Goal: Book appointment/travel/reservation

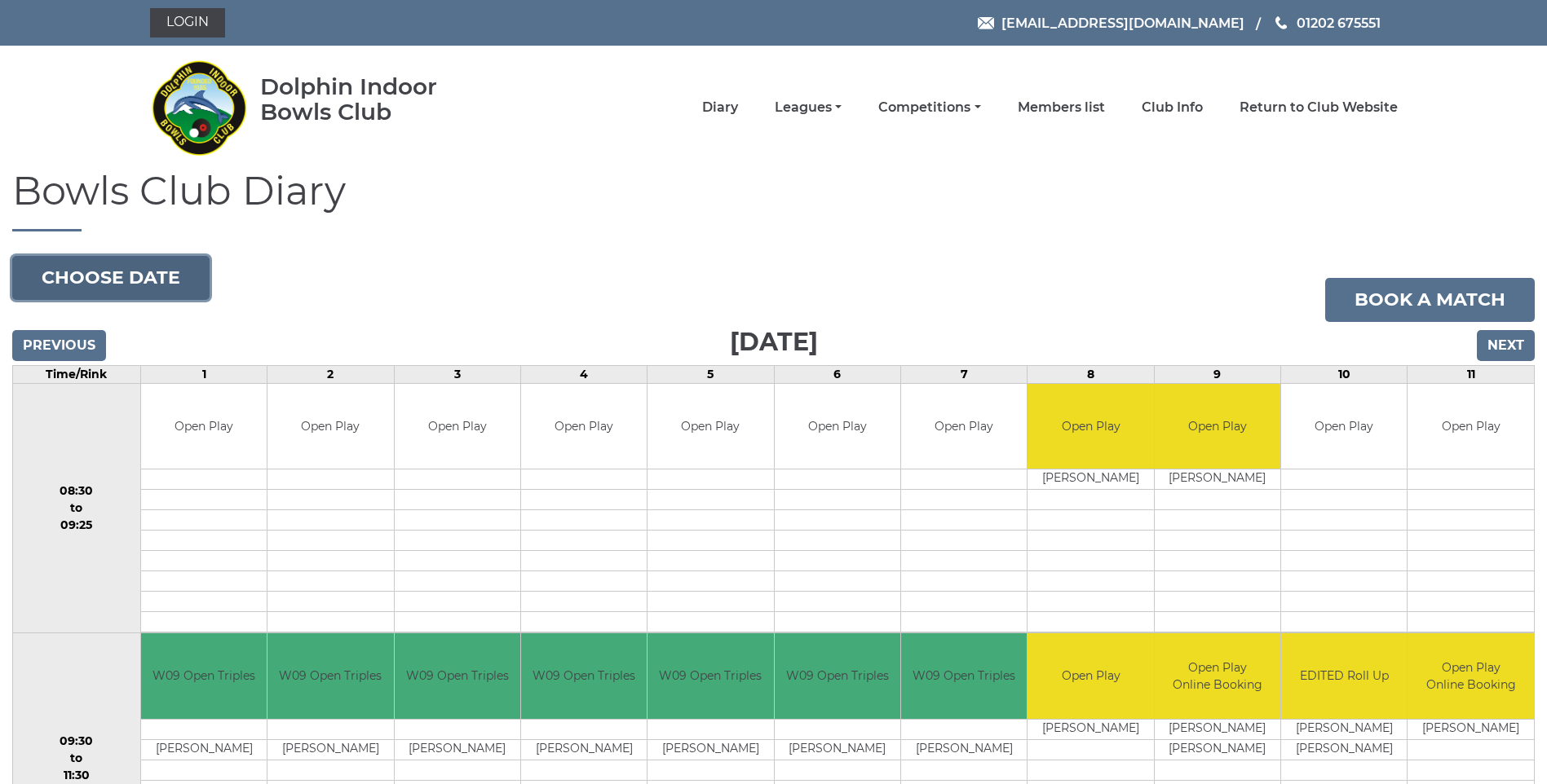
click at [182, 273] on button "Choose date" at bounding box center [110, 278] width 197 height 44
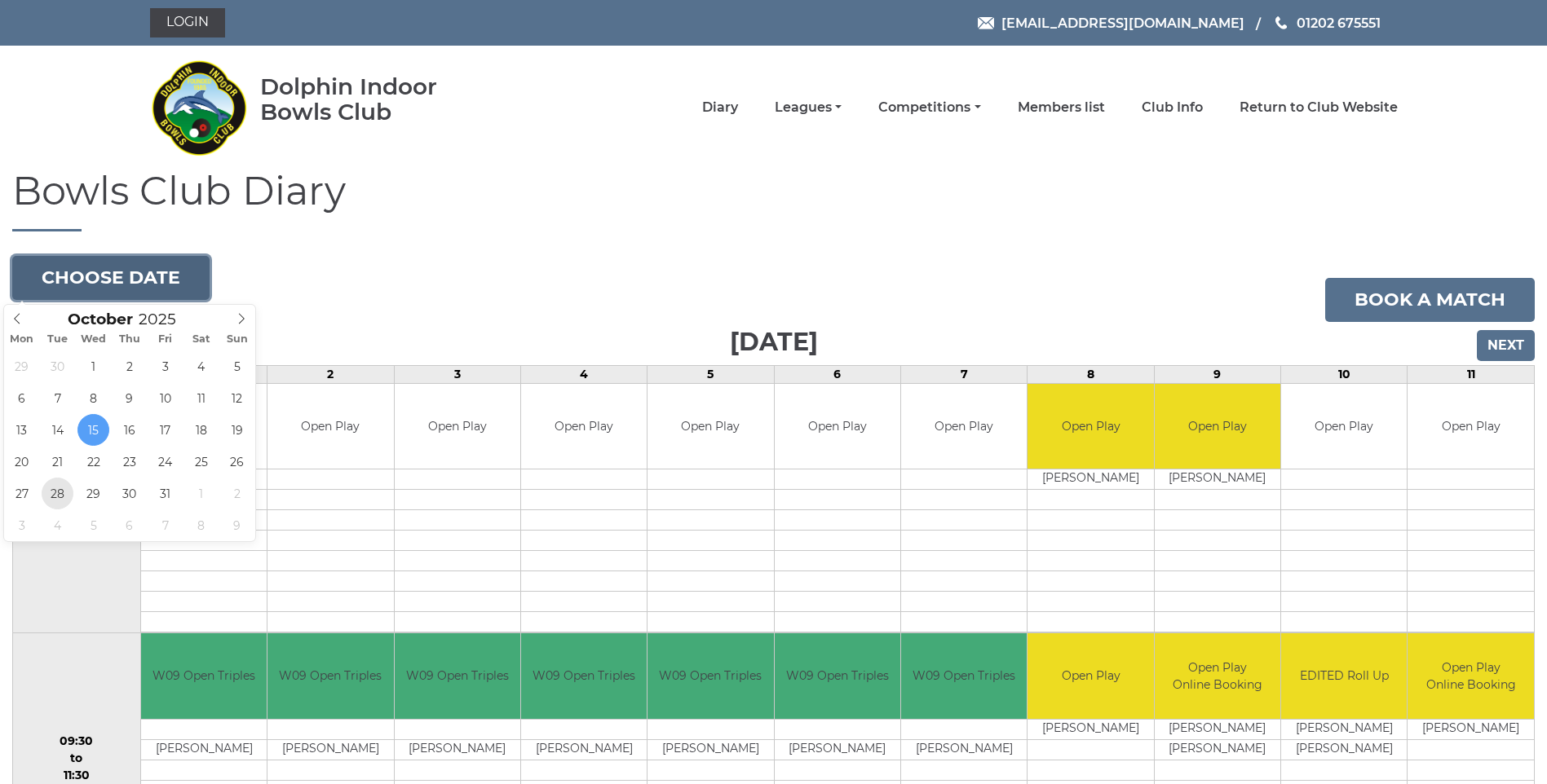
type input "2025-10-28"
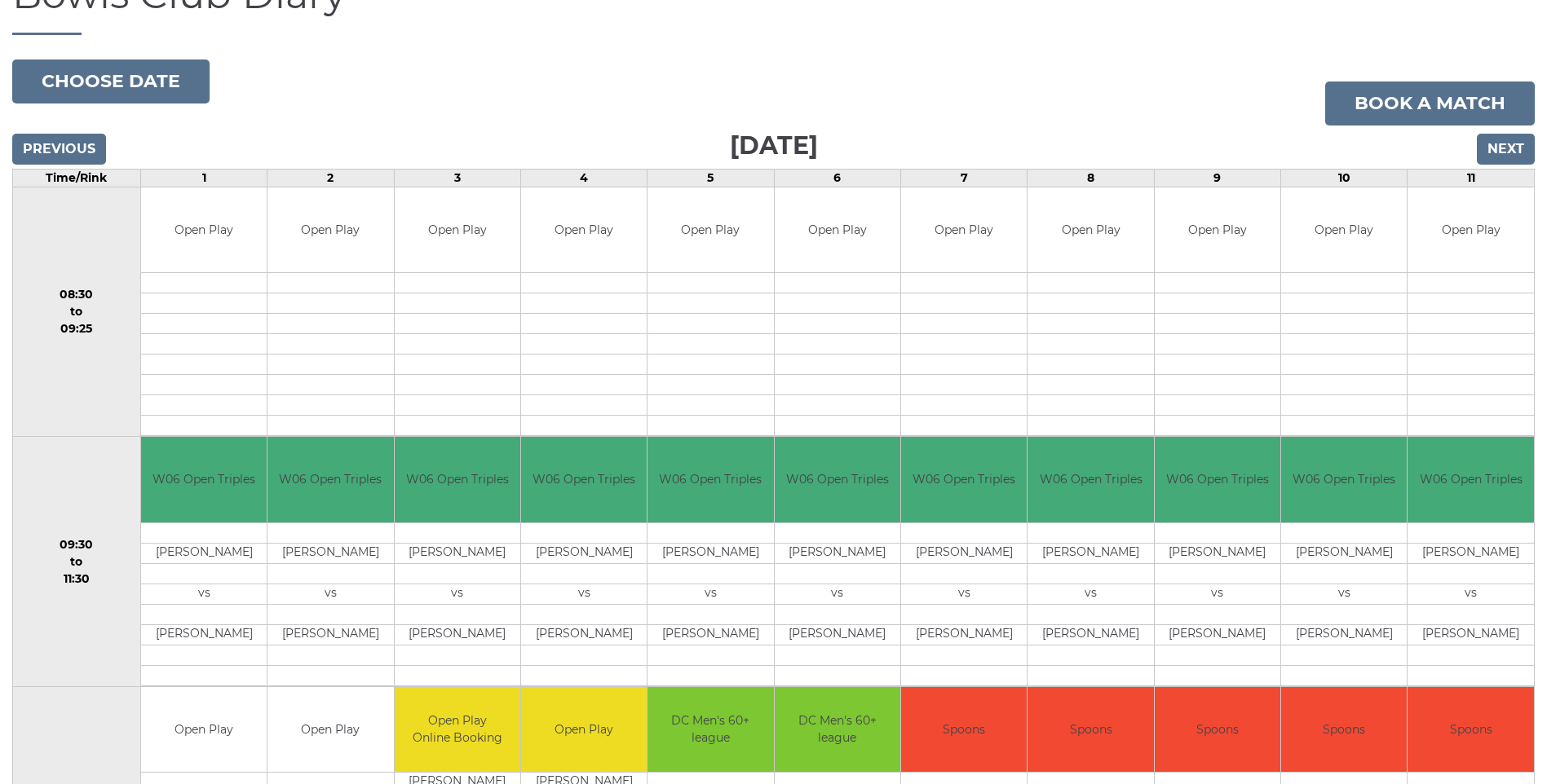
scroll to position [163, 0]
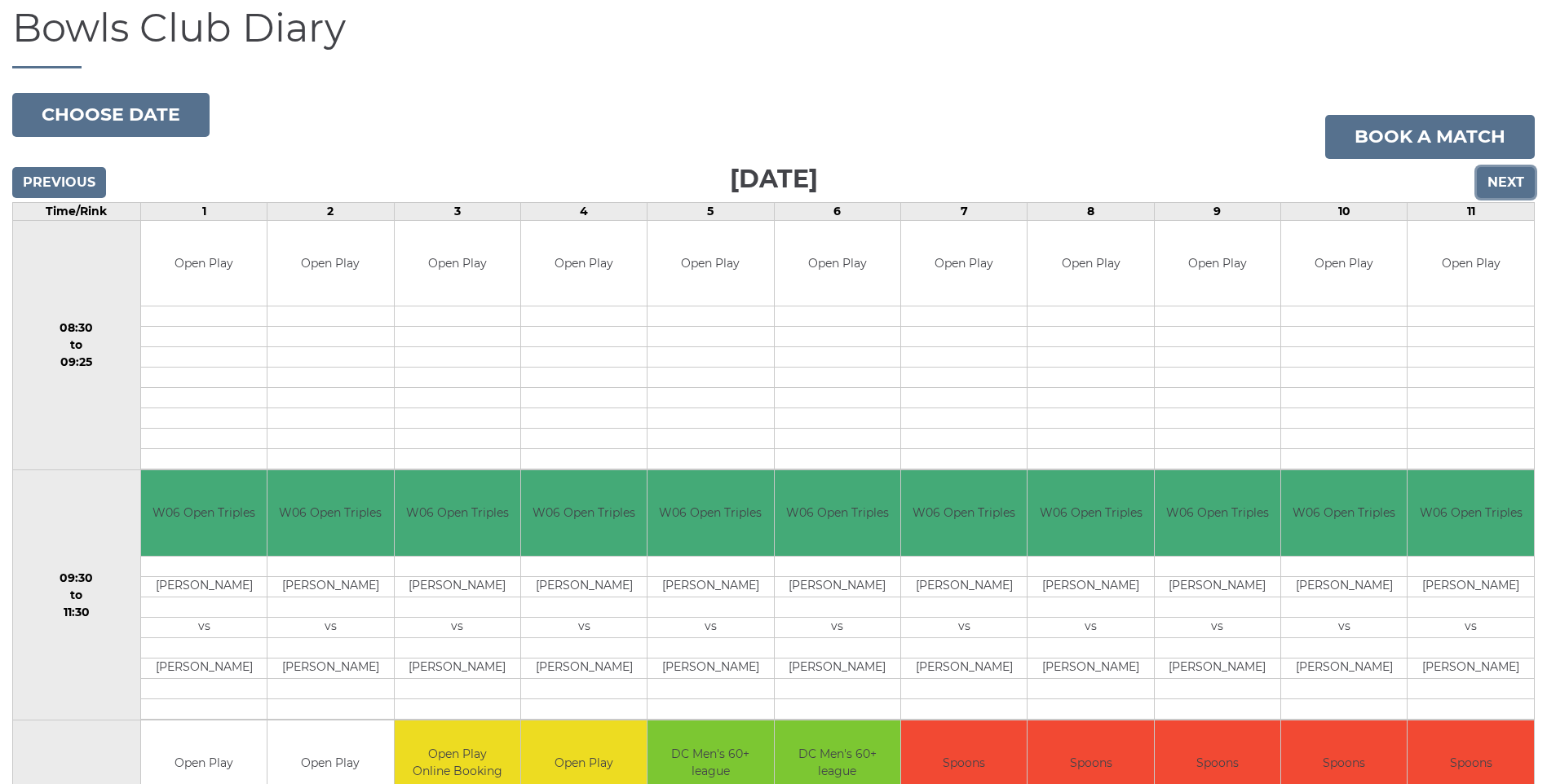
click at [1507, 172] on input "Next" at bounding box center [1506, 181] width 58 height 31
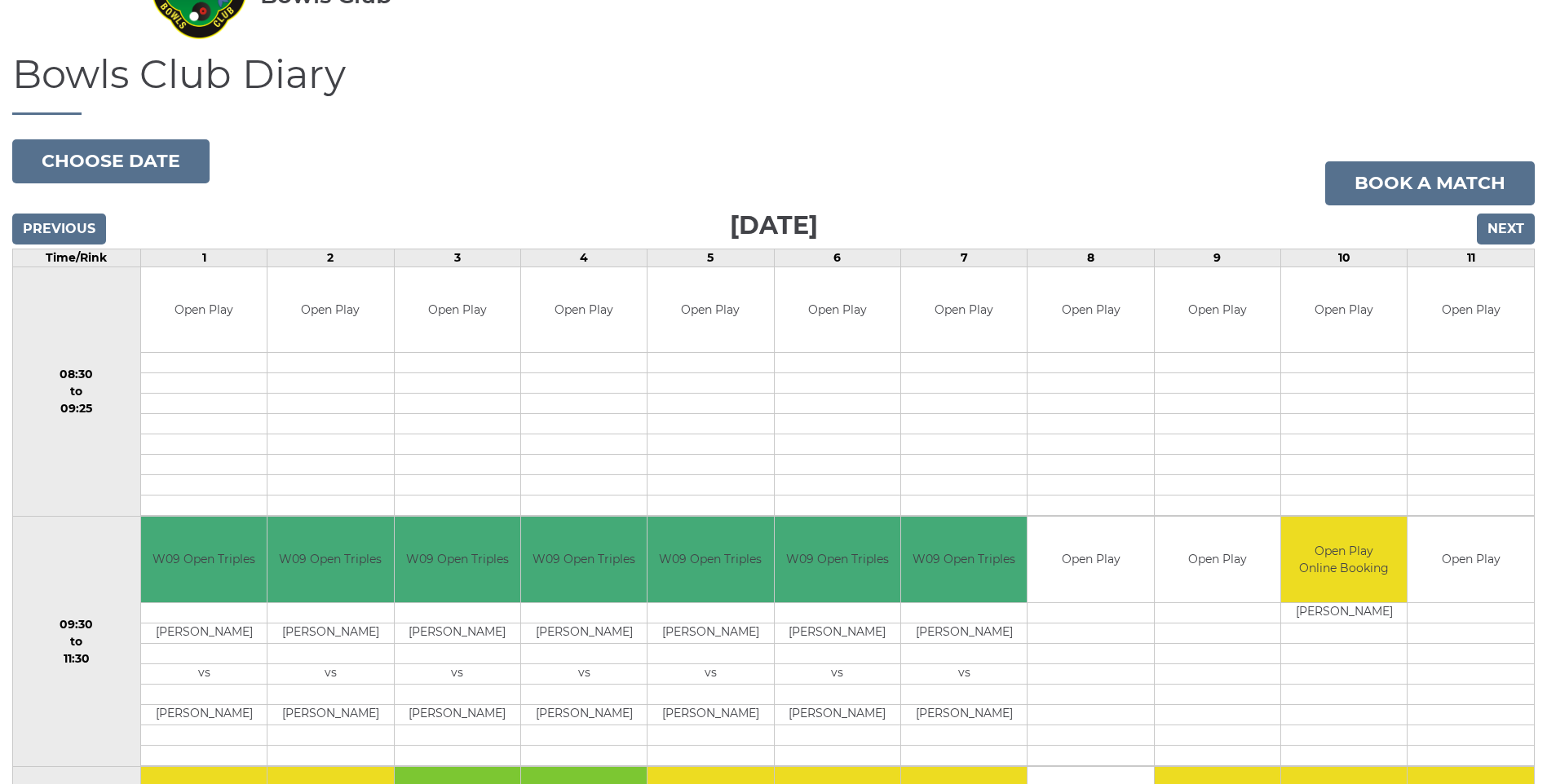
scroll to position [82, 0]
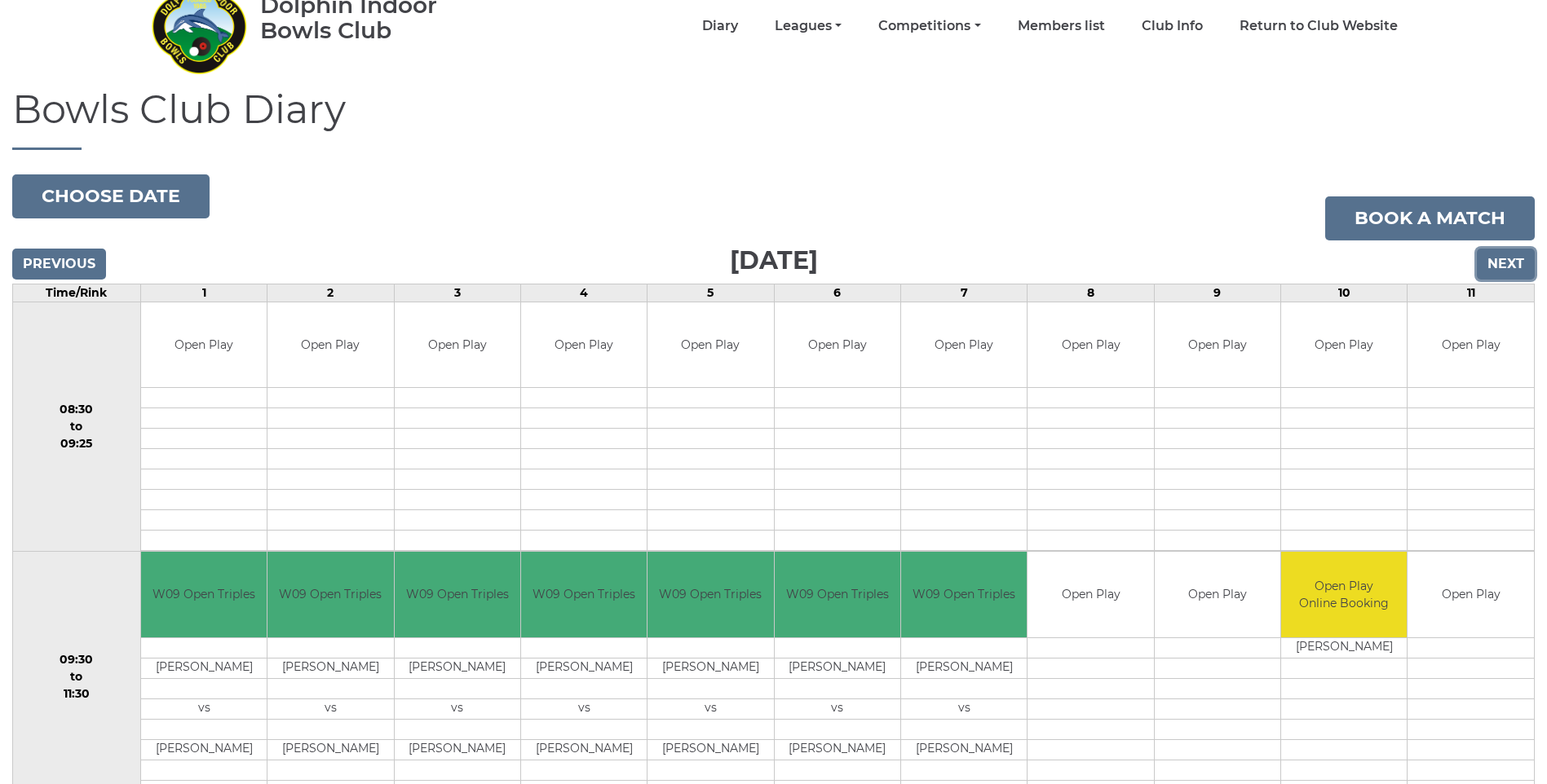
click at [1510, 259] on input "Next" at bounding box center [1506, 263] width 58 height 31
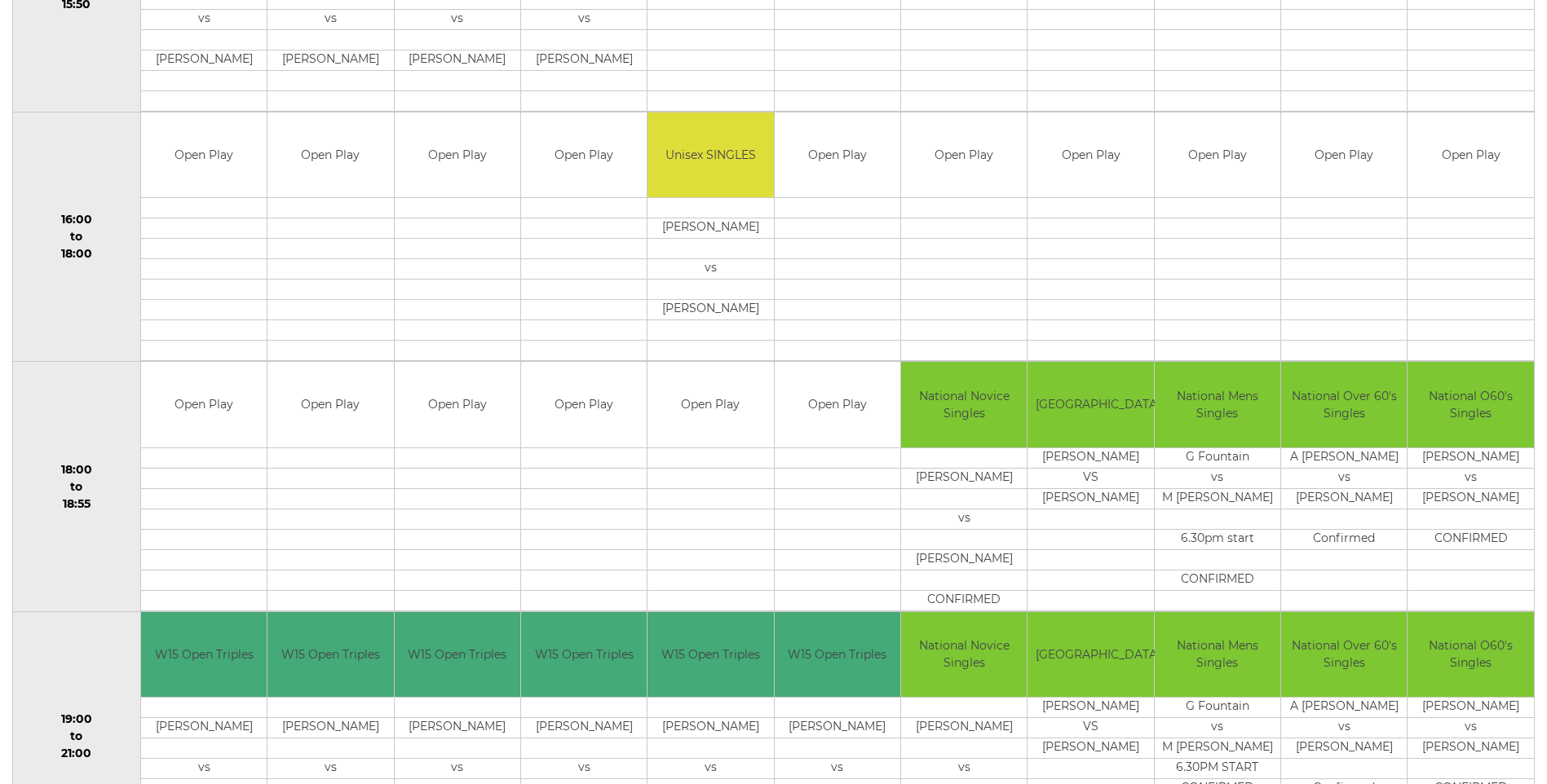
scroll to position [1068, 0]
